Goal: Task Accomplishment & Management: Use online tool/utility

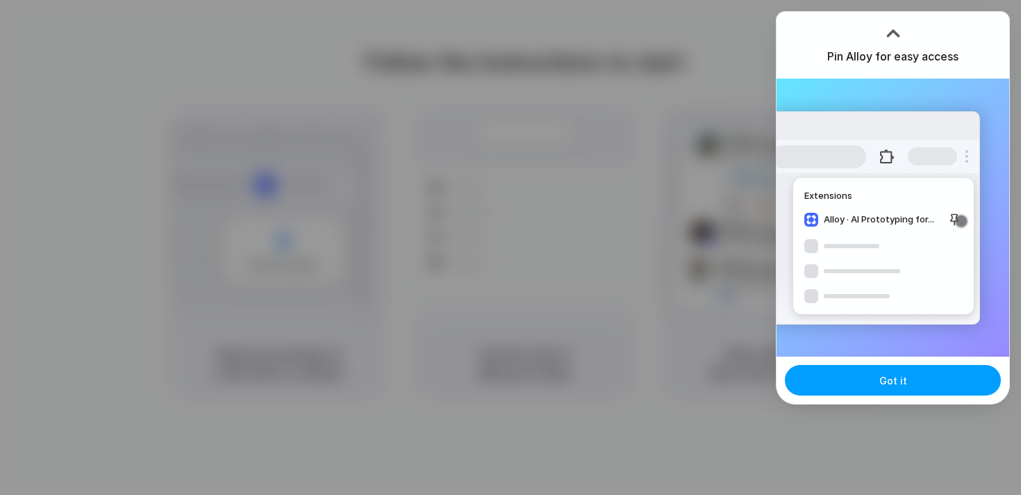
click at [885, 385] on span "Got it" at bounding box center [894, 380] width 28 height 15
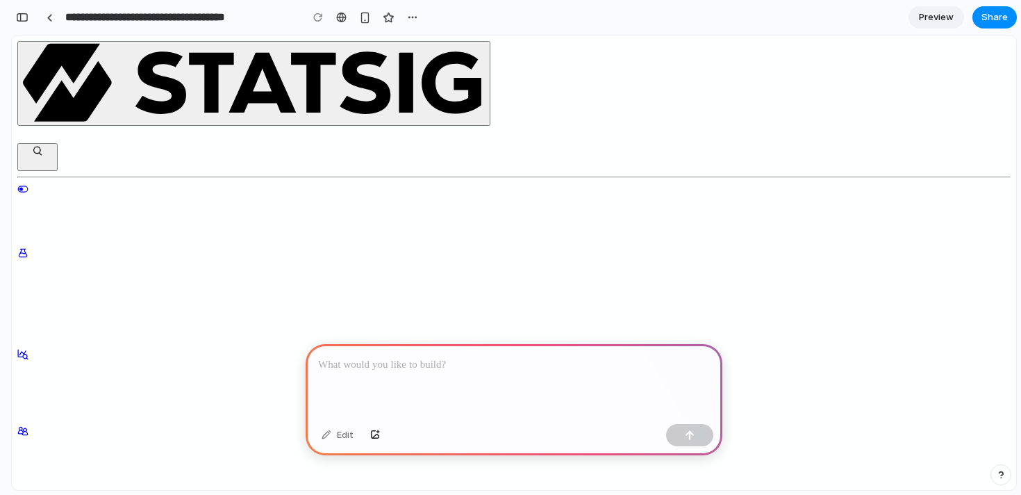
click at [144, 16] on input "**********" at bounding box center [180, 17] width 234 height 25
click at [55, 19] on link at bounding box center [49, 17] width 21 height 21
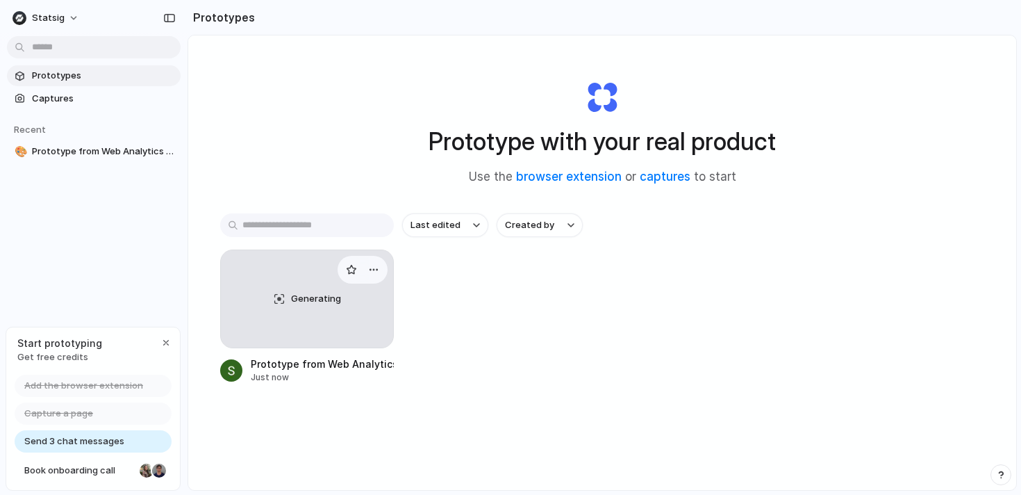
click at [307, 300] on span "Generating" at bounding box center [316, 299] width 50 height 14
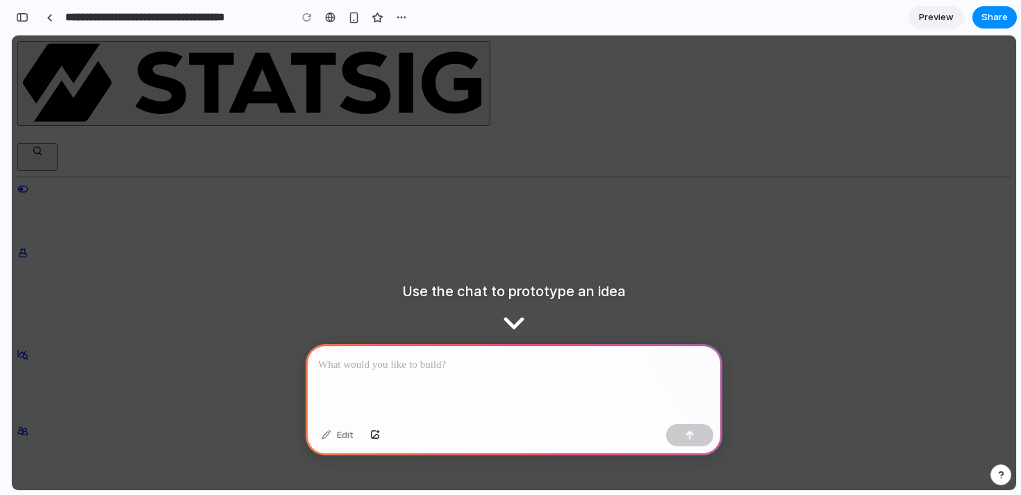
click at [432, 388] on div at bounding box center [514, 381] width 417 height 74
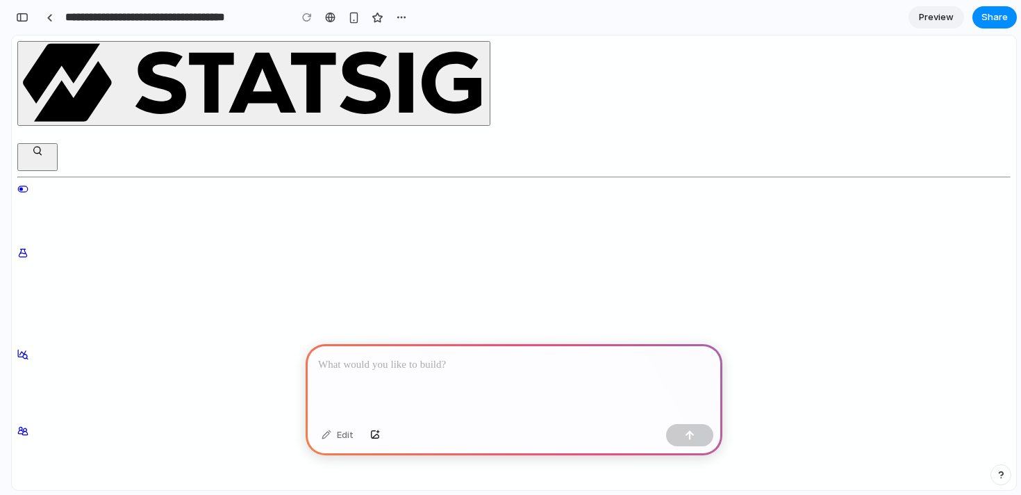
click at [444, 372] on p at bounding box center [514, 364] width 392 height 17
click at [24, 19] on div "button" at bounding box center [22, 18] width 13 height 10
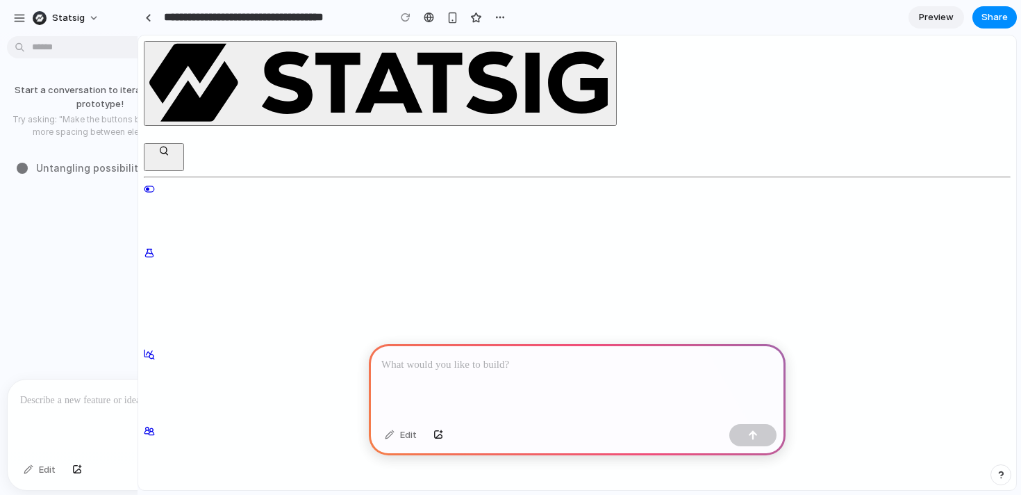
drag, startPoint x: 312, startPoint y: 126, endPoint x: 138, endPoint y: 143, distance: 175.3
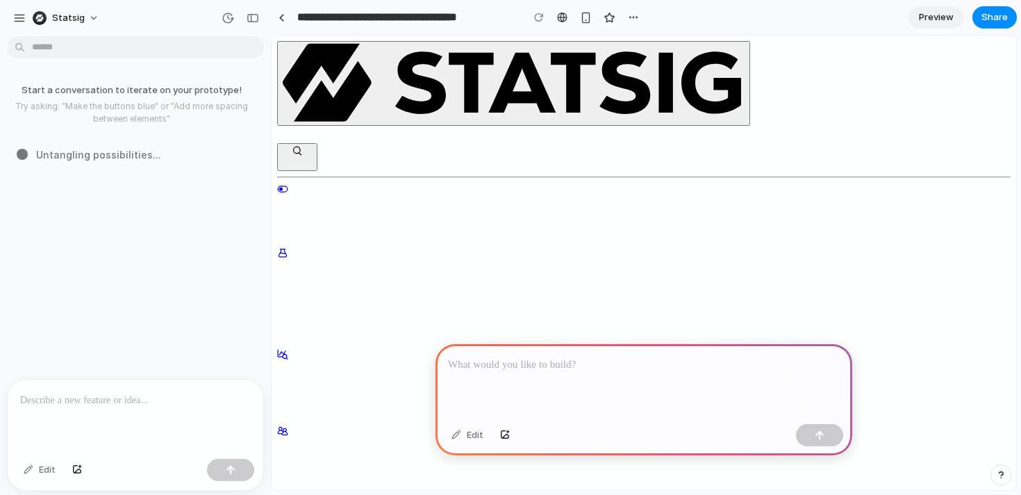
drag, startPoint x: 207, startPoint y: 220, endPoint x: 271, endPoint y: 220, distance: 63.9
drag, startPoint x: 271, startPoint y: 220, endPoint x: 107, endPoint y: 231, distance: 164.4
click at [107, 231] on div "**********" at bounding box center [510, 247] width 1021 height 495
click at [249, 17] on div "button" at bounding box center [253, 18] width 13 height 10
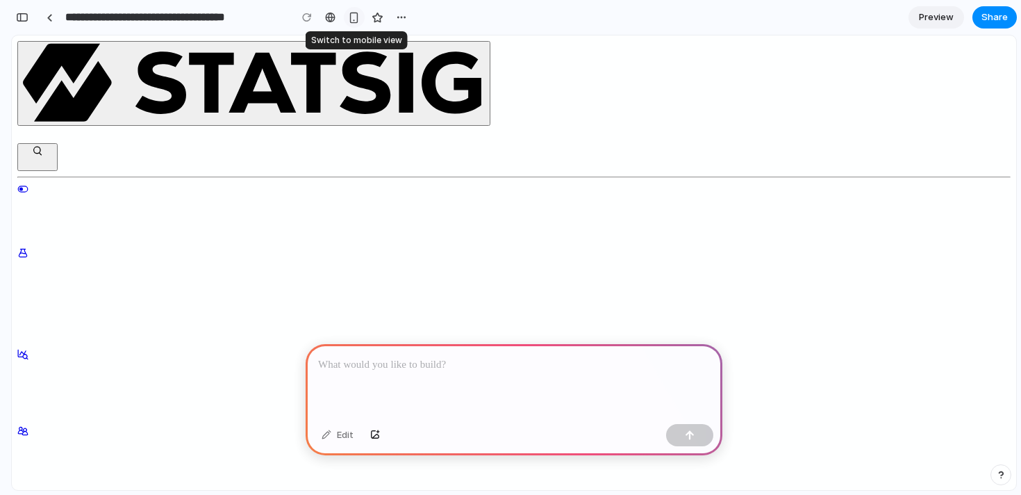
click at [354, 21] on div "button" at bounding box center [354, 18] width 12 height 12
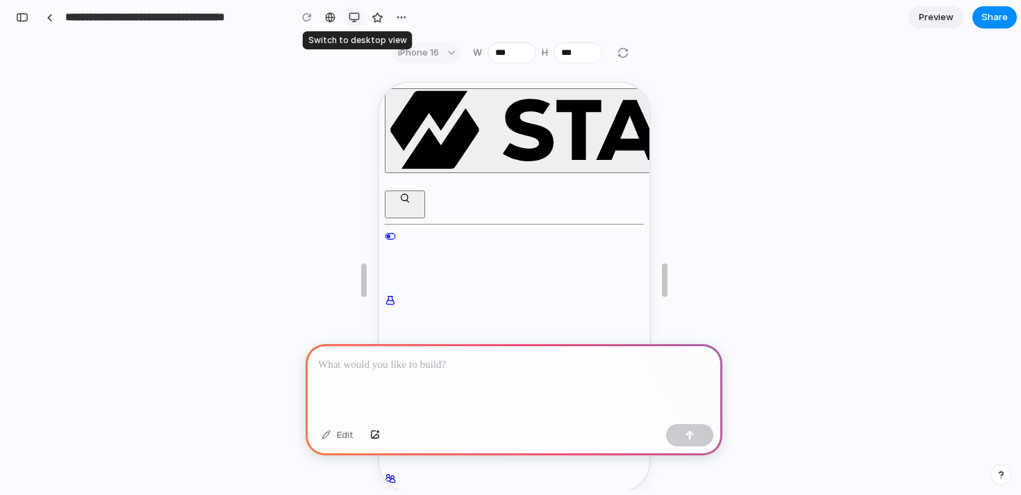
click at [354, 21] on div "button" at bounding box center [354, 17] width 11 height 11
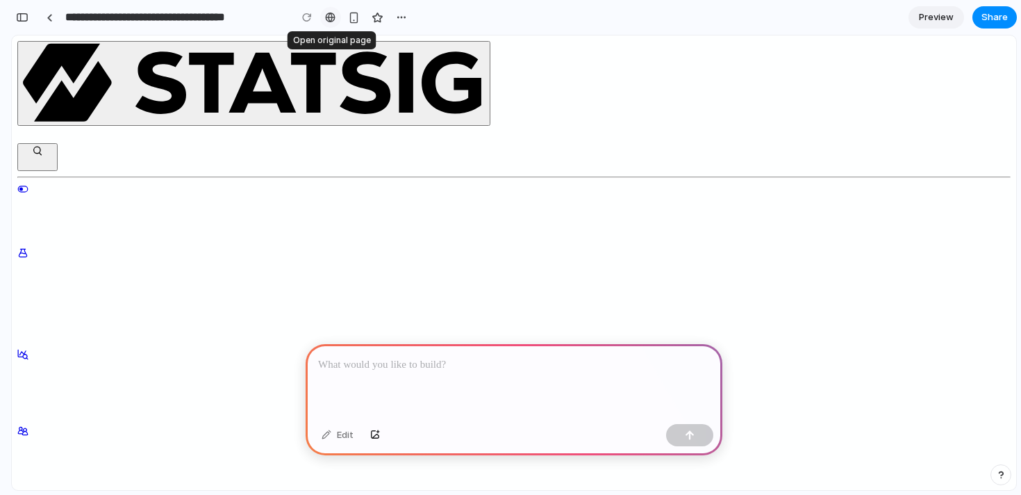
click at [329, 19] on div at bounding box center [330, 17] width 10 height 11
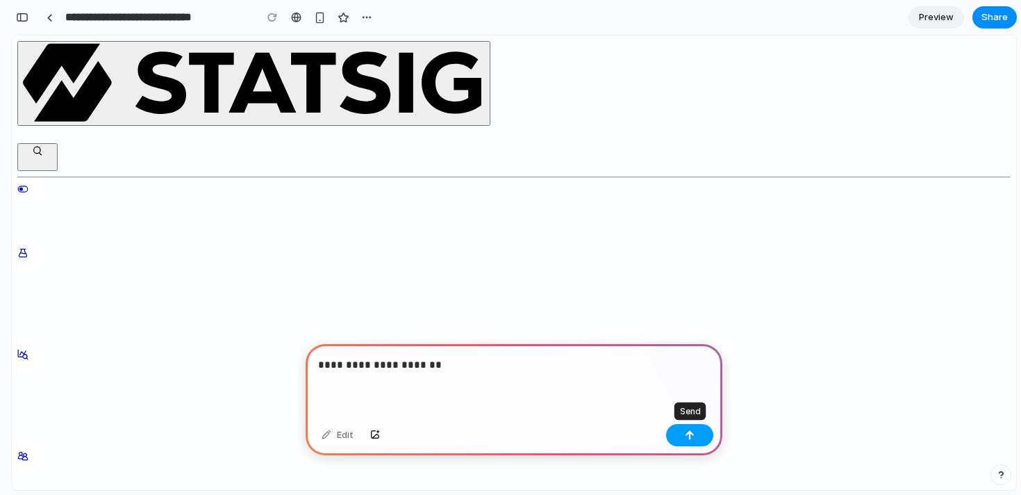
click at [686, 427] on button "button" at bounding box center [689, 435] width 47 height 22
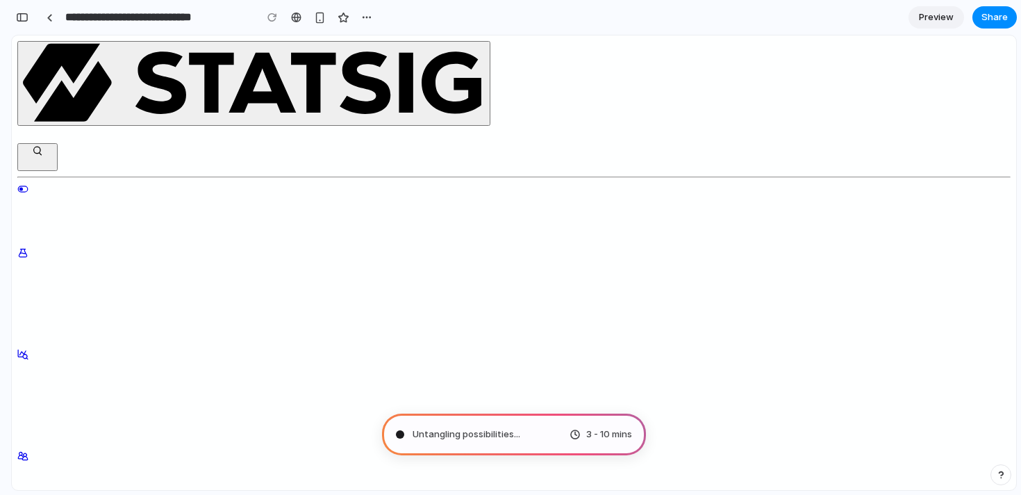
click at [598, 438] on span "3 - 10 mins" at bounding box center [609, 434] width 46 height 14
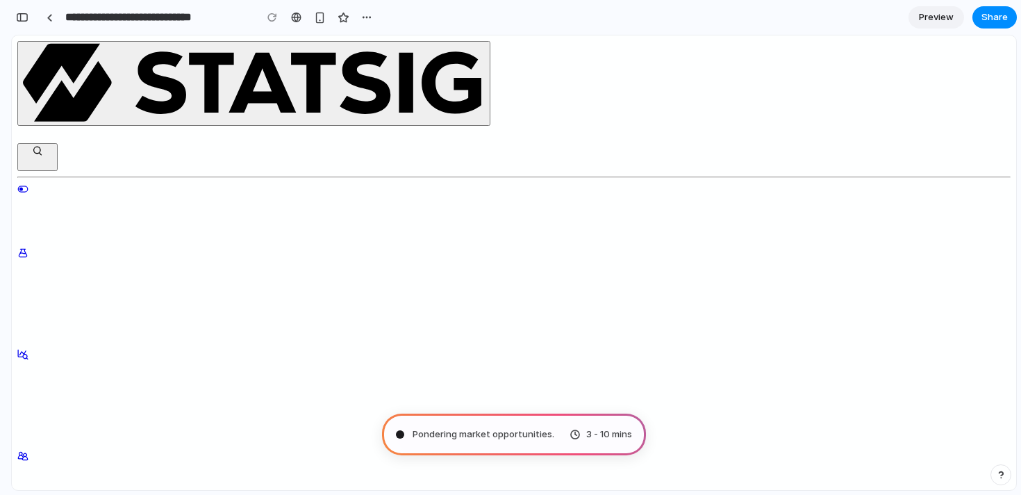
click at [22, 21] on div "button" at bounding box center [22, 18] width 13 height 10
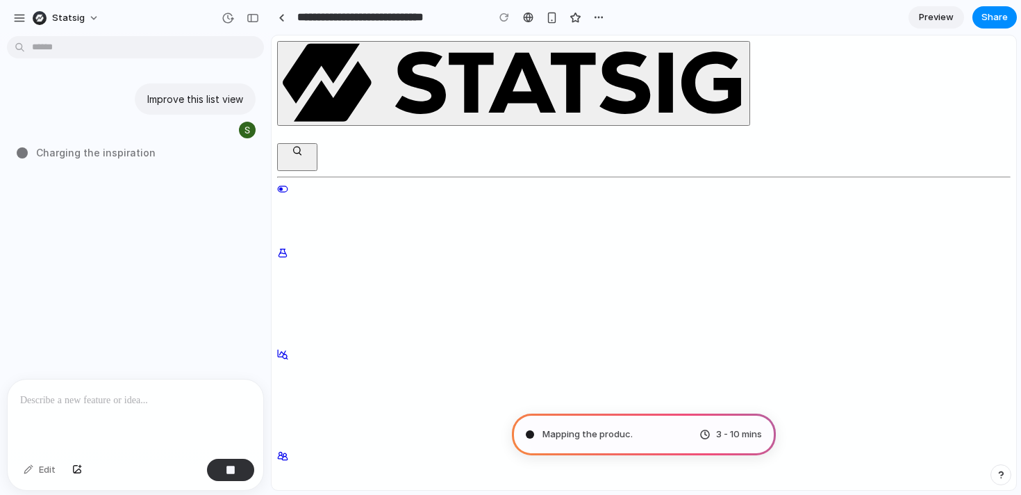
type input "**********"
